Goal: Information Seeking & Learning: Learn about a topic

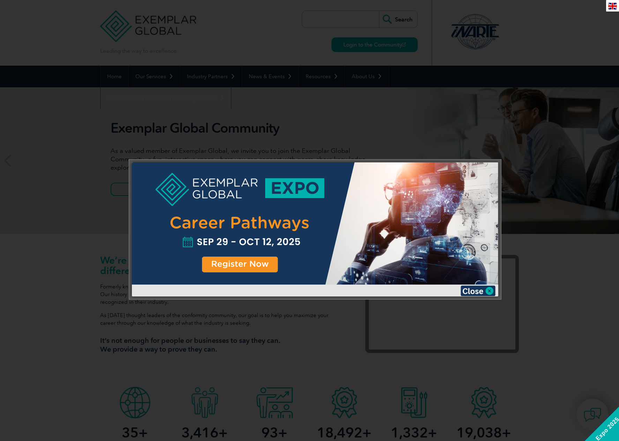
click at [321, 123] on div at bounding box center [309, 220] width 619 height 441
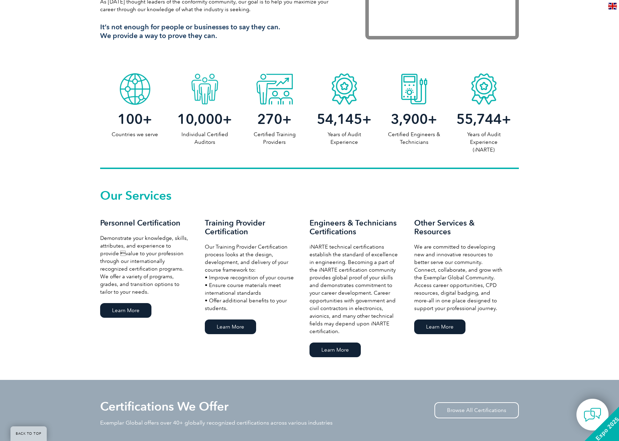
scroll to position [314, 0]
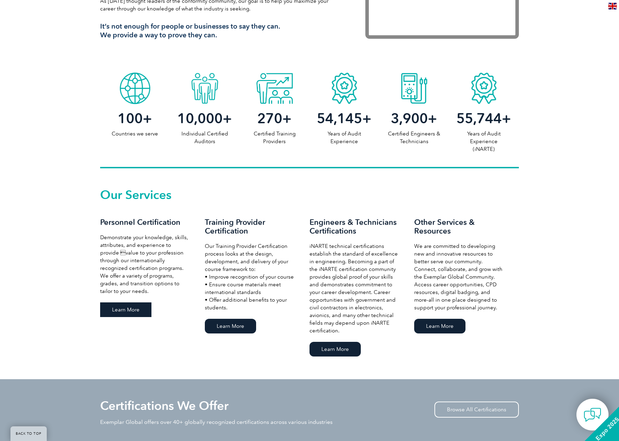
click at [140, 310] on link "Learn More" at bounding box center [125, 309] width 51 height 15
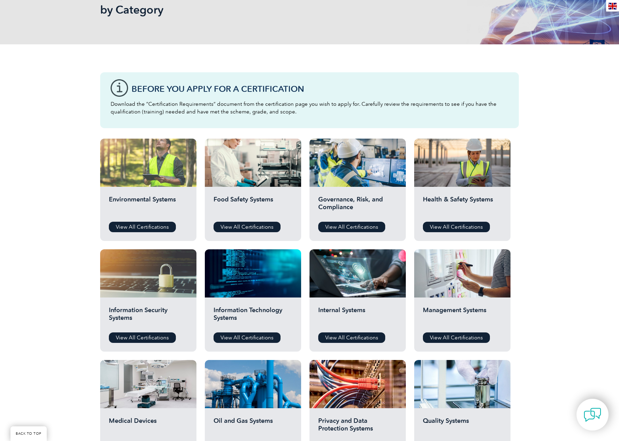
scroll to position [140, 0]
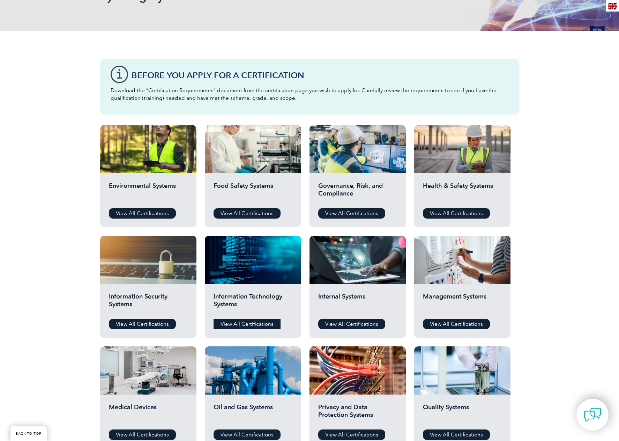
click at [242, 326] on link "View All Certifications" at bounding box center [247, 324] width 67 height 10
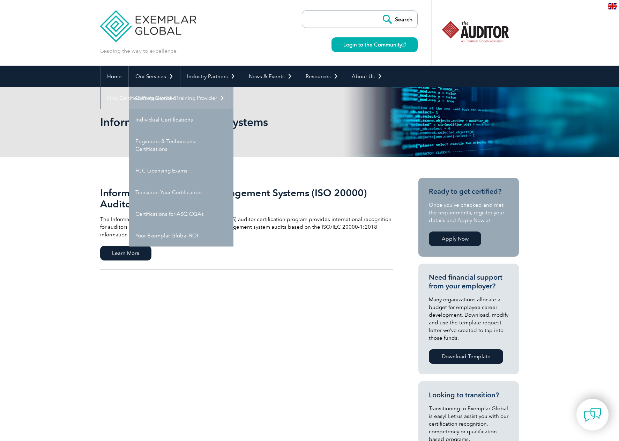
click at [174, 98] on link "Getting Certified" at bounding box center [181, 98] width 105 height 22
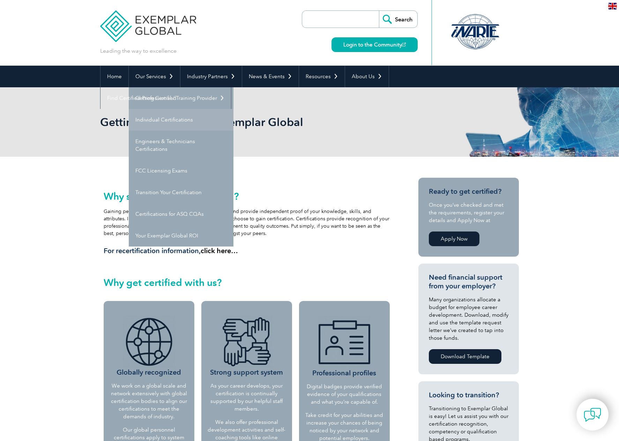
click at [145, 116] on link "Individual Certifications" at bounding box center [181, 120] width 105 height 22
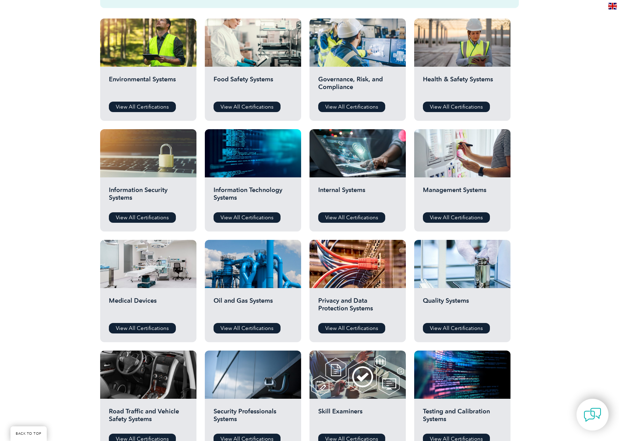
scroll to position [244, 0]
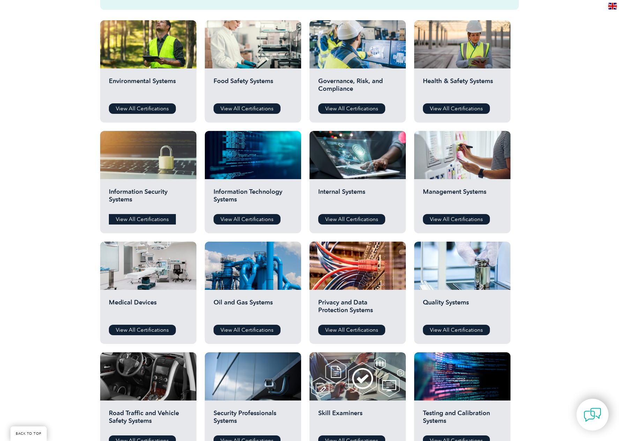
click at [132, 219] on link "View All Certifications" at bounding box center [142, 219] width 67 height 10
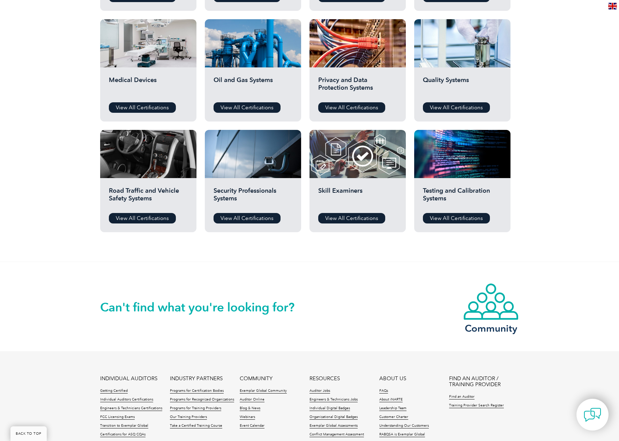
scroll to position [523, 0]
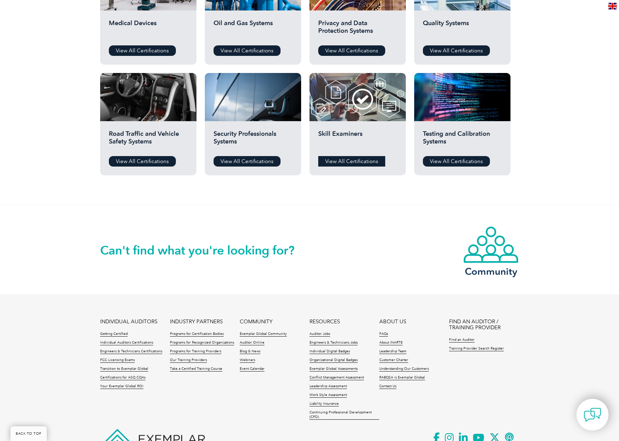
click at [344, 163] on link "View All Certifications" at bounding box center [351, 161] width 67 height 10
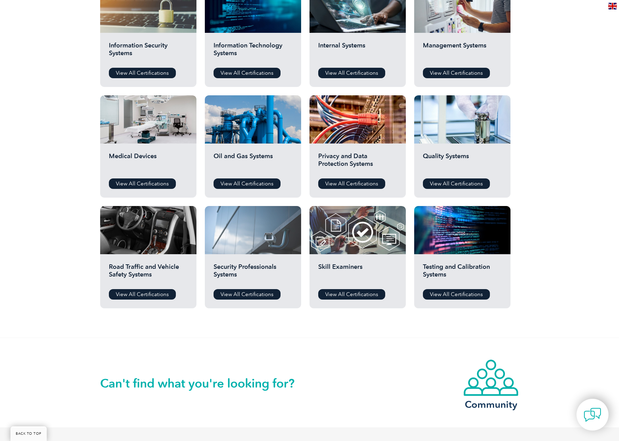
scroll to position [314, 0]
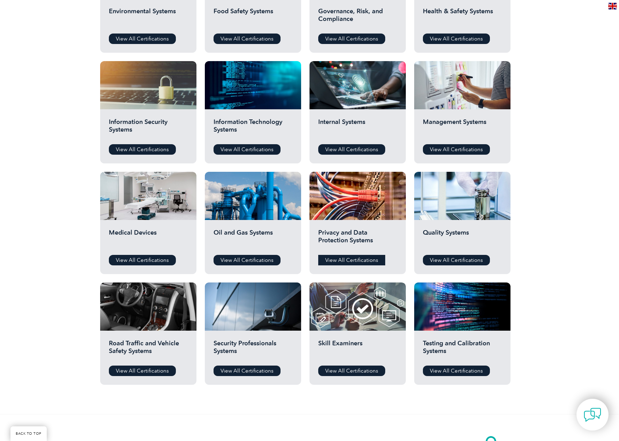
click at [370, 258] on link "View All Certifications" at bounding box center [351, 260] width 67 height 10
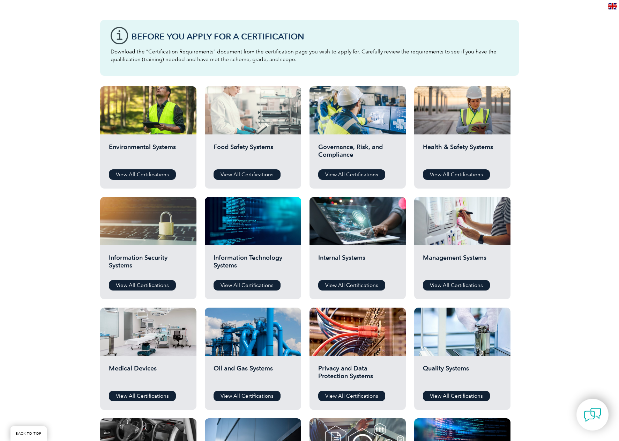
scroll to position [174, 0]
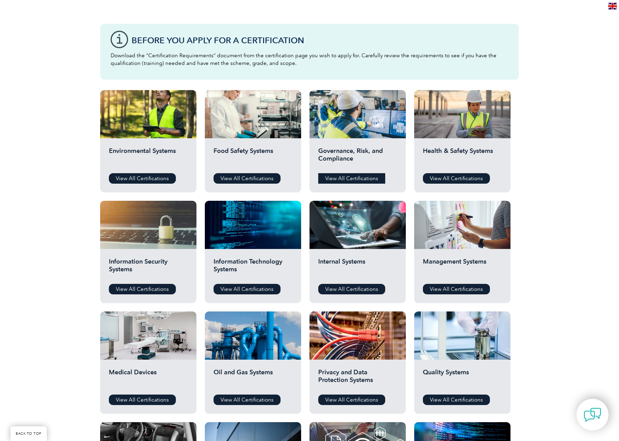
click at [353, 174] on link "View All Certifications" at bounding box center [351, 178] width 67 height 10
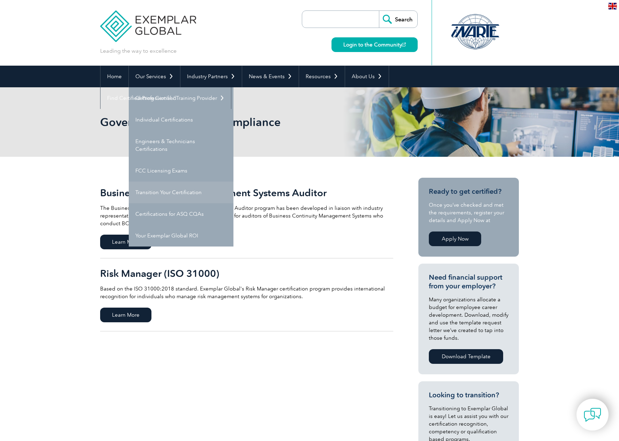
click at [204, 195] on link "Transition Your Certification" at bounding box center [181, 192] width 105 height 22
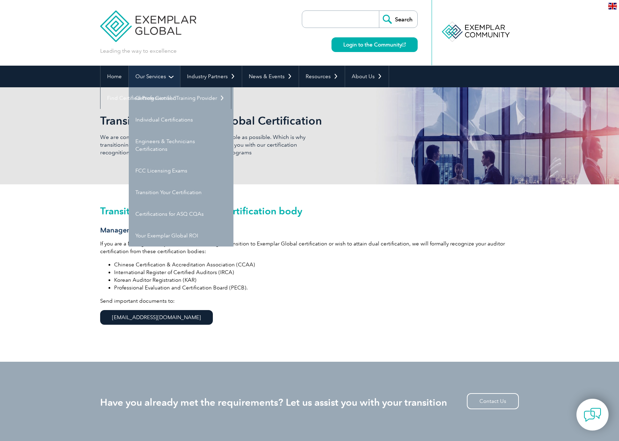
click at [157, 74] on link "Our Services" at bounding box center [154, 77] width 51 height 22
click at [161, 96] on link "Getting Certified" at bounding box center [181, 98] width 105 height 22
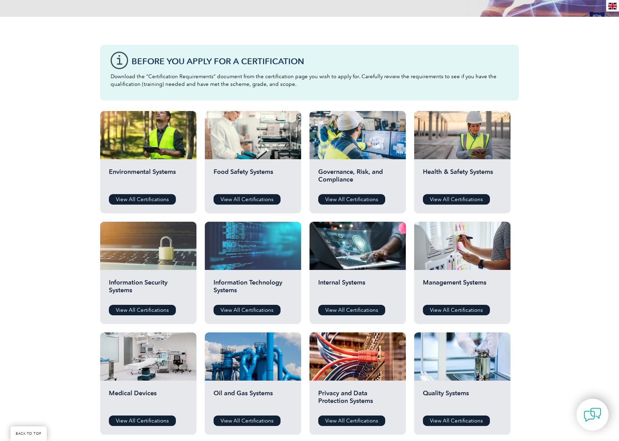
scroll to position [174, 0]
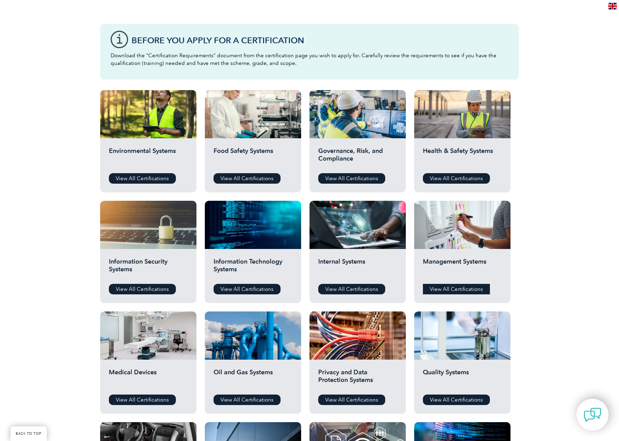
click at [464, 287] on link "View All Certifications" at bounding box center [456, 289] width 67 height 10
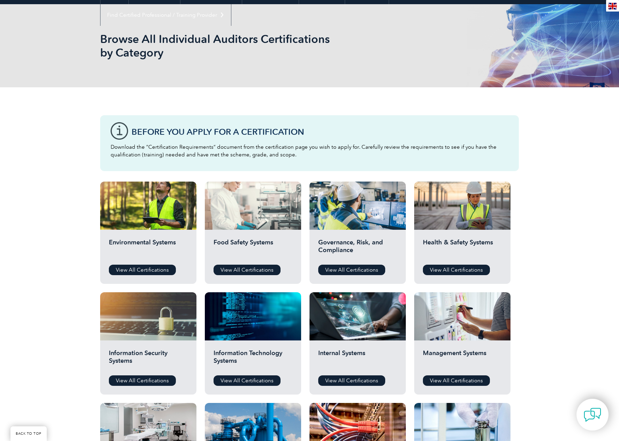
scroll to position [70, 0]
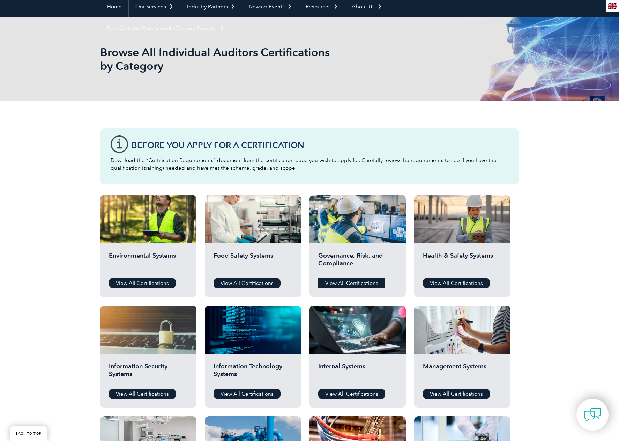
click at [330, 280] on link "View All Certifications" at bounding box center [351, 283] width 67 height 10
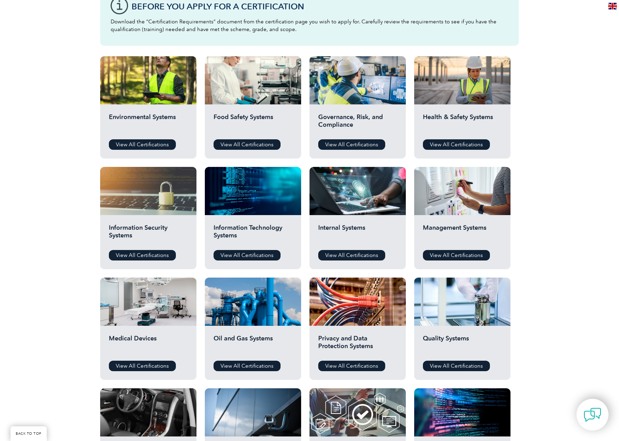
scroll to position [209, 0]
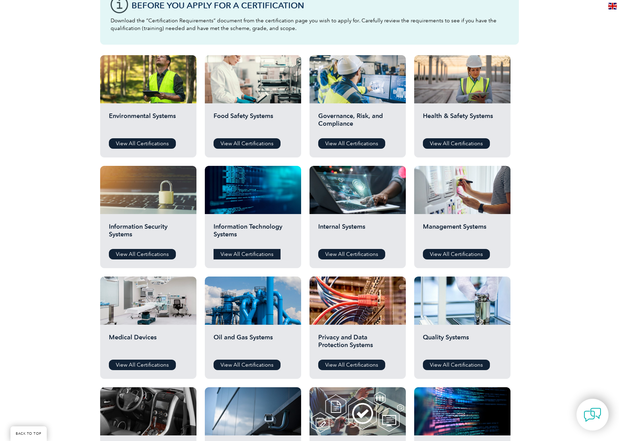
click at [260, 252] on link "View All Certifications" at bounding box center [247, 254] width 67 height 10
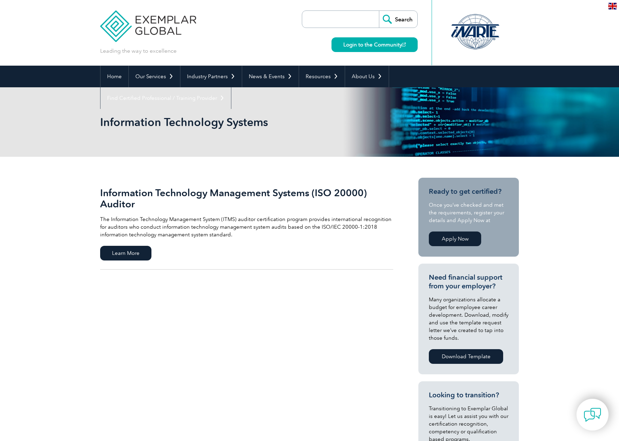
click at [339, 21] on input "search" at bounding box center [342, 19] width 73 height 17
type input "42001"
click at [379, 11] on input "Search" at bounding box center [398, 19] width 38 height 17
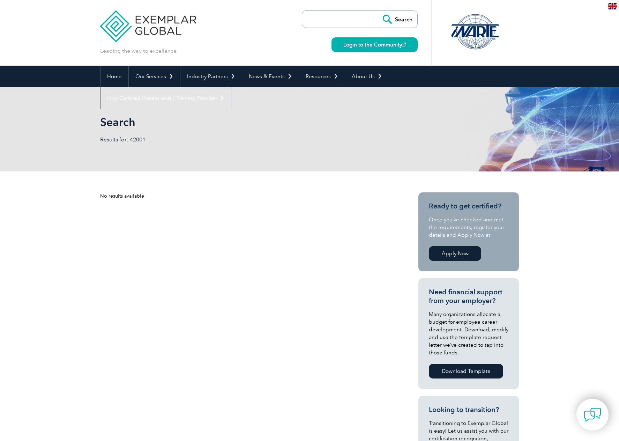
click at [456, 252] on link "Apply Now" at bounding box center [455, 253] width 52 height 15
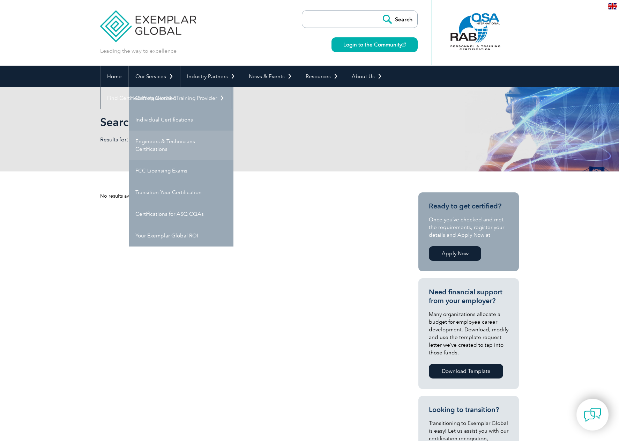
click at [187, 149] on link "Engineers & Technicians Certifications" at bounding box center [181, 145] width 105 height 29
